Goal: Navigation & Orientation: Find specific page/section

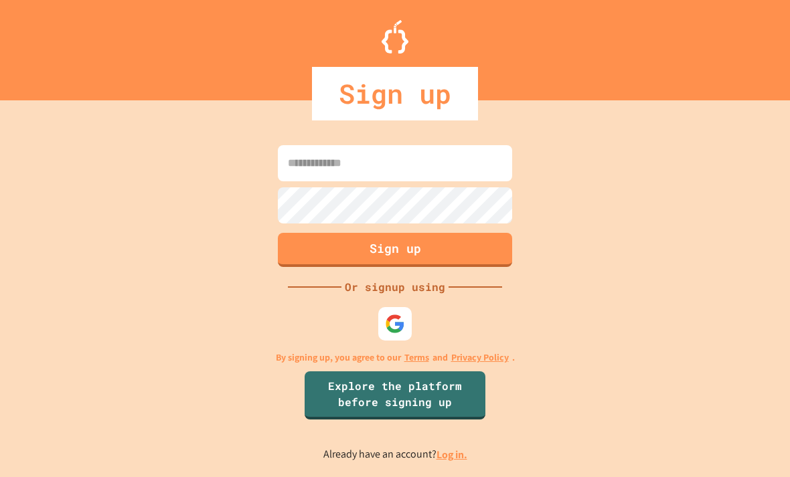
click at [404, 334] on img at bounding box center [395, 324] width 20 height 20
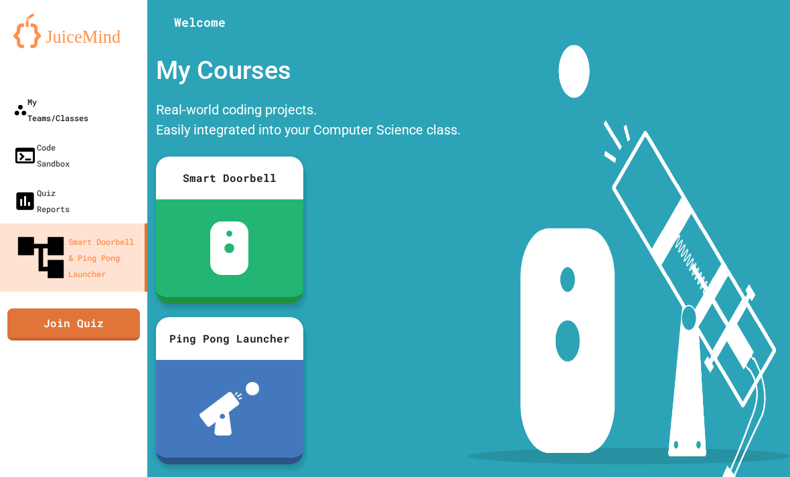
click at [117, 96] on link "My Teams/Classes" at bounding box center [73, 110] width 147 height 46
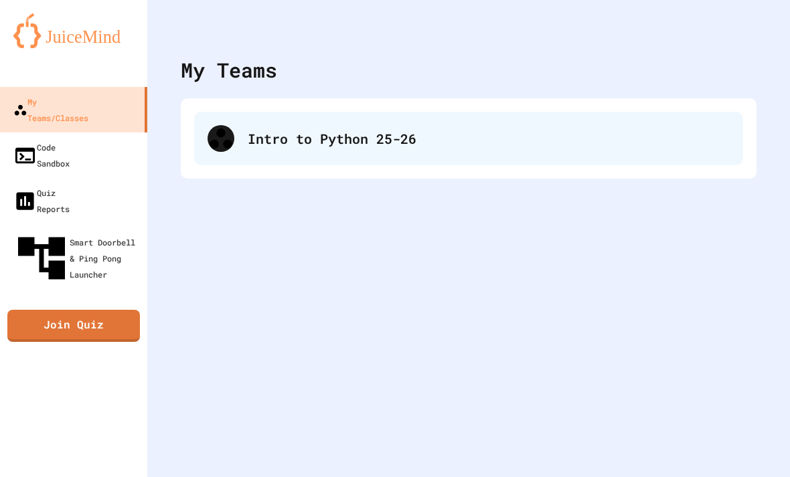
click at [368, 161] on div "Intro to Python 25-26" at bounding box center [468, 139] width 549 height 54
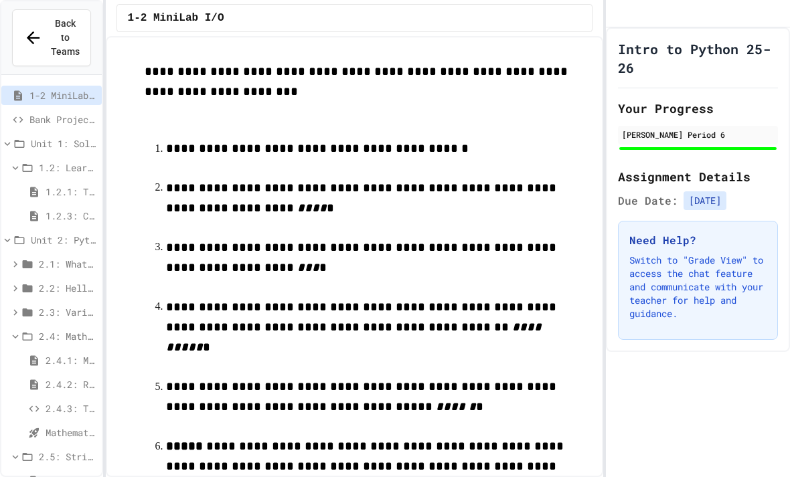
click at [93, 112] on span "Bank Project - Python" at bounding box center [62, 119] width 67 height 14
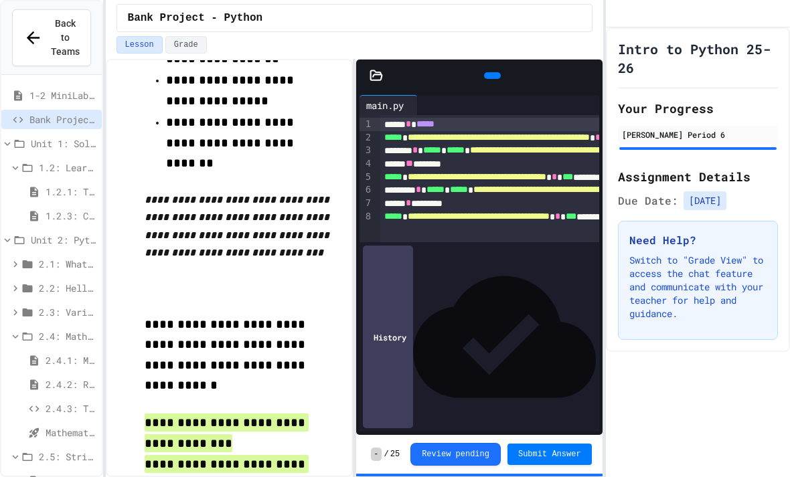
scroll to position [652, 0]
